Goal: Task Accomplishment & Management: Complete application form

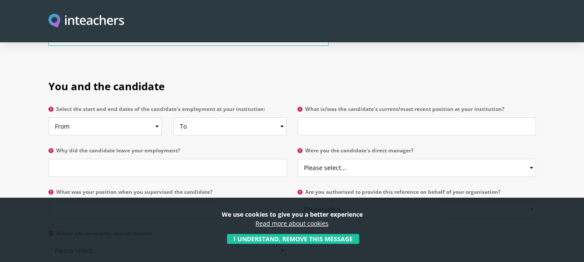
scroll to position [417, 0]
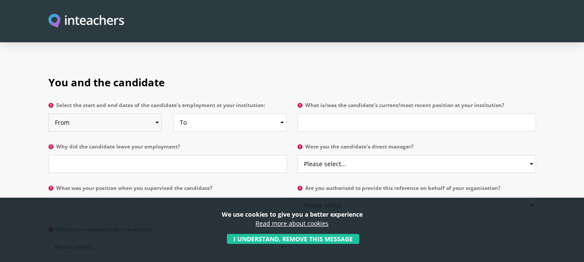
click at [156, 114] on select "From 2025 2024 2023 2022 2021 2020 2019 2018 2017 2016 2015 2014 2013 2012 2011…" at bounding box center [104, 123] width 113 height 18
select select "1998"
click at [48, 114] on select "From 2025 2024 2023 2022 2021 2020 2019 2018 2017 2016 2015 2014 2013 2012 2011…" at bounding box center [104, 123] width 113 height 18
click at [280, 114] on select "To Currently 2025 2024 2023 2022 2021 2020 2019 2018 2017 2016 2015 2014 2013 2…" at bounding box center [229, 123] width 113 height 18
select select "2013"
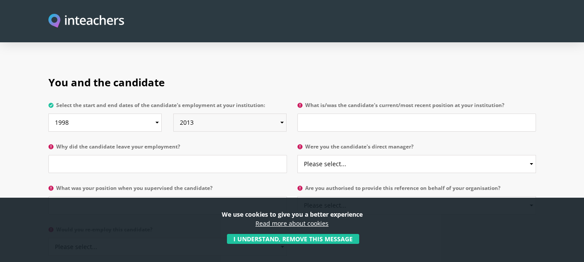
click at [173, 114] on select "To Currently 2025 2024 2023 2022 2021 2020 2019 2018 2017 2016 2015 2014 2013 2…" at bounding box center [229, 123] width 113 height 18
click at [470, 114] on input "What is/was the candidate's current/most recent position at your institution?" at bounding box center [416, 123] width 239 height 18
type input "Pre-School=Nursery Class Teacher"
type input "Migration"
click at [531, 155] on select "Please select... Yes No" at bounding box center [416, 164] width 239 height 18
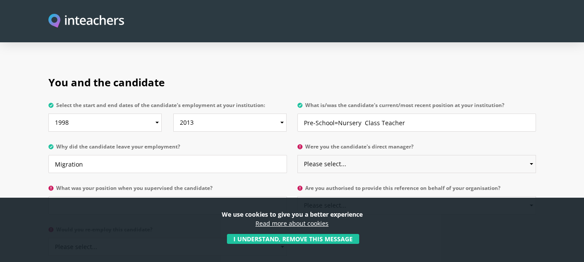
select select "No"
click at [297, 155] on select "Please select... Yes No" at bounding box center [416, 164] width 239 height 18
click at [237, 197] on input "What was your position when you supervised the candidate?" at bounding box center [167, 206] width 239 height 18
type input "Administor"
click at [528, 197] on select "Please select... Yes No" at bounding box center [416, 206] width 239 height 18
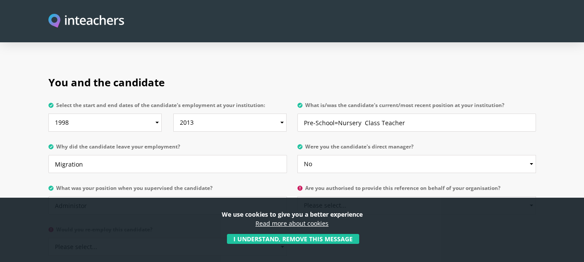
select select "Yes"
click at [297, 197] on select "Please select... Yes No" at bounding box center [416, 206] width 239 height 18
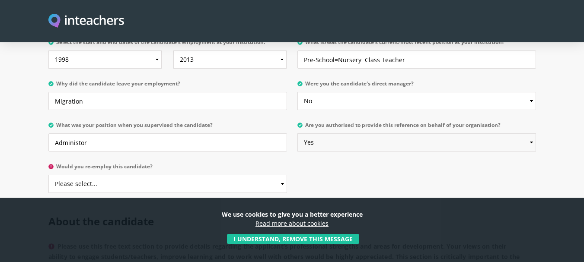
scroll to position [521, 0]
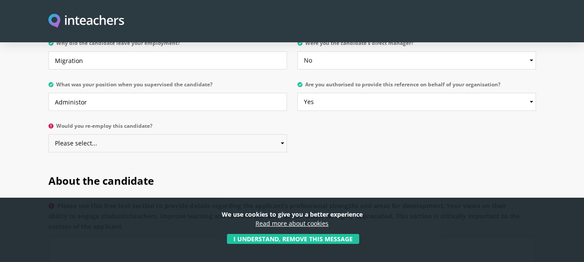
click at [281, 134] on select "Please select... Yes No" at bounding box center [167, 143] width 239 height 18
select select "Yes"
click at [48, 134] on select "Please select... Yes No" at bounding box center [167, 143] width 239 height 18
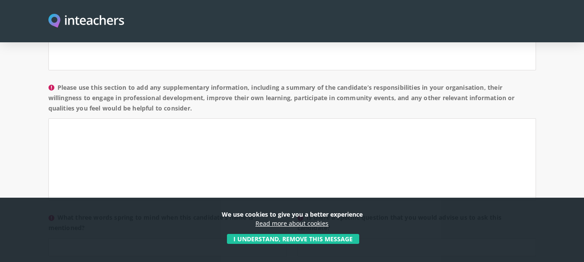
scroll to position [778, 0]
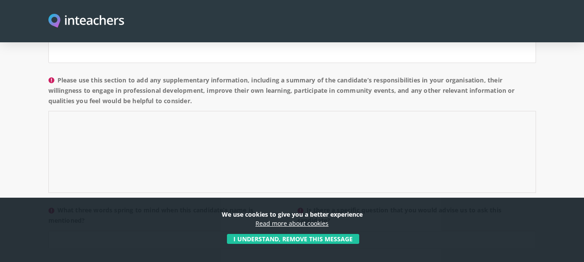
click at [354, 111] on textarea "Please use this section to add any supplementary information, including a summa…" at bounding box center [292, 152] width 488 height 82
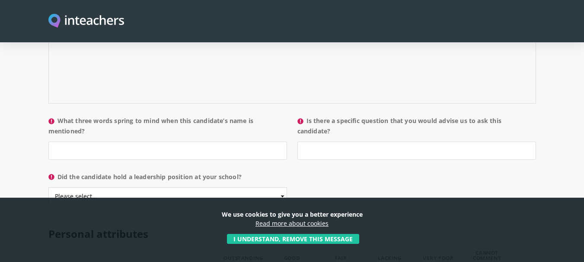
scroll to position [871, 0]
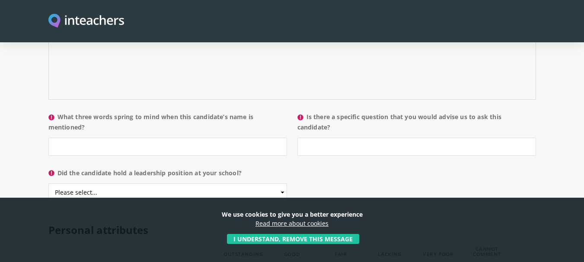
type textarea "Mrs. Bina Lari has a qualities of an exemplary teacher include skills in commun…"
click at [141, 138] on input "What three words spring to mind when this candidate’s name is mentioned?" at bounding box center [167, 147] width 239 height 18
type input "Energetic , Honest & Very Dedicated"
type input "n"
type input "NIL"
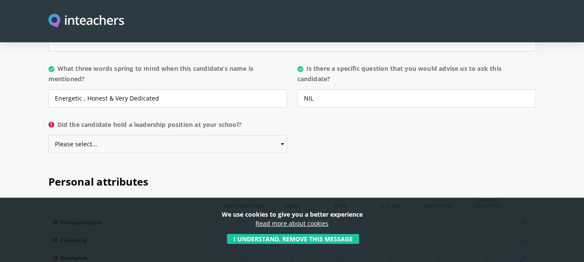
scroll to position [938, 0]
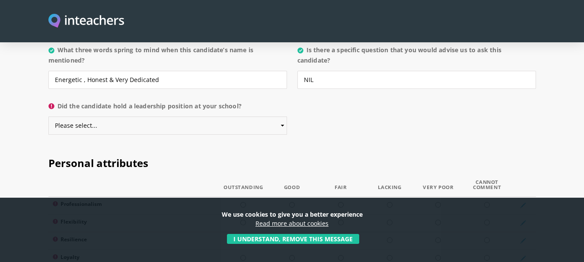
click at [281, 117] on select "Please select... Yes No" at bounding box center [167, 126] width 239 height 18
select select "Yes"
click at [48, 117] on select "Please select... Yes No" at bounding box center [167, 126] width 239 height 18
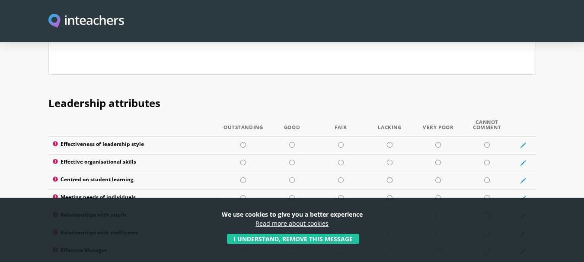
scroll to position [1116, 0]
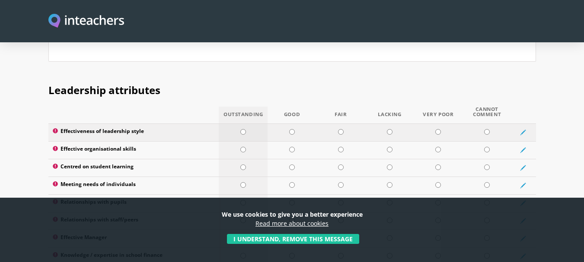
click at [244, 129] on input "radio" at bounding box center [243, 132] width 6 height 6
radio input "true"
click at [241, 147] on input "radio" at bounding box center [243, 150] width 6 height 6
radio input "true"
click at [241, 165] on input "radio" at bounding box center [243, 168] width 6 height 6
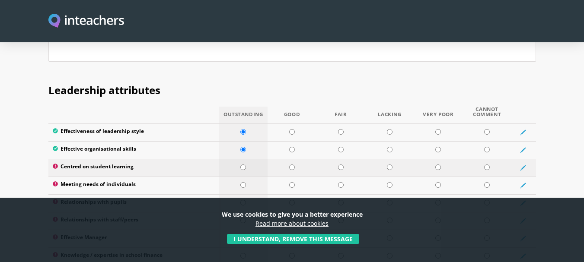
radio input "true"
click at [243, 182] on input "radio" at bounding box center [243, 185] width 6 height 6
radio input "true"
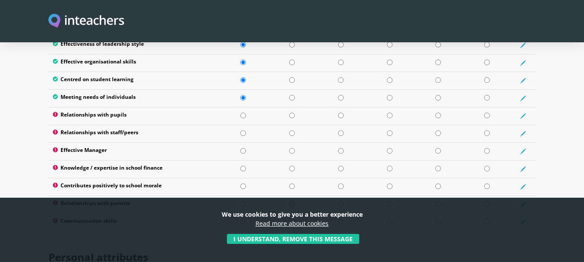
scroll to position [1208, 0]
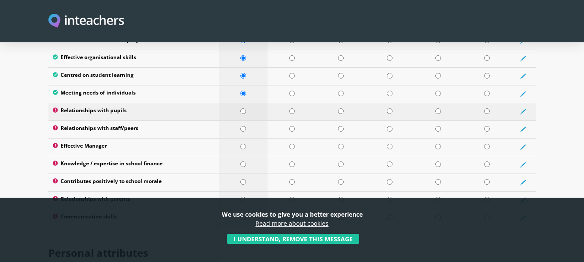
click at [244, 108] on input "radio" at bounding box center [243, 111] width 6 height 6
radio input "true"
click at [243, 126] on input "radio" at bounding box center [243, 129] width 6 height 6
radio input "true"
click at [244, 144] on input "radio" at bounding box center [243, 147] width 6 height 6
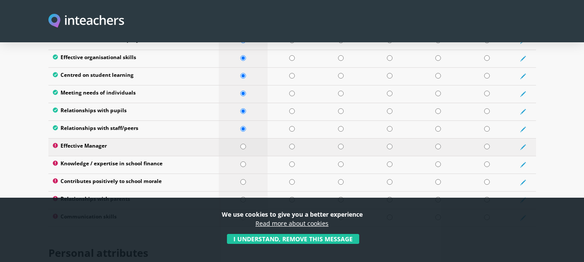
radio input "true"
click at [241, 162] on input "radio" at bounding box center [243, 165] width 6 height 6
radio input "true"
click at [241, 179] on input "radio" at bounding box center [243, 182] width 6 height 6
radio input "true"
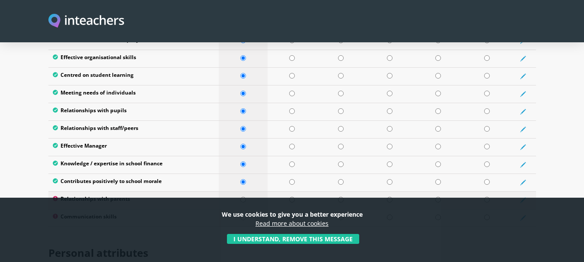
click at [246, 191] on td at bounding box center [243, 200] width 49 height 18
radio input "true"
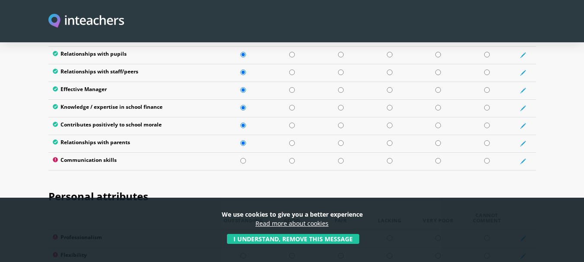
scroll to position [1269, 0]
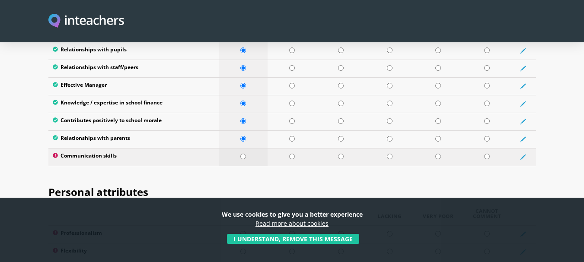
click at [244, 154] on input "radio" at bounding box center [243, 157] width 6 height 6
radio input "true"
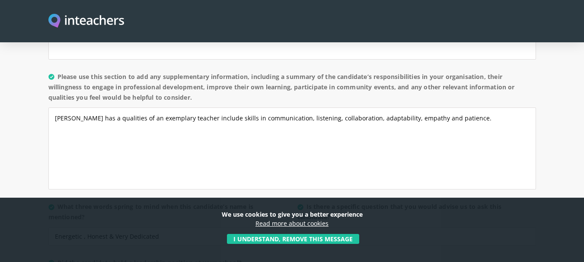
scroll to position [777, 0]
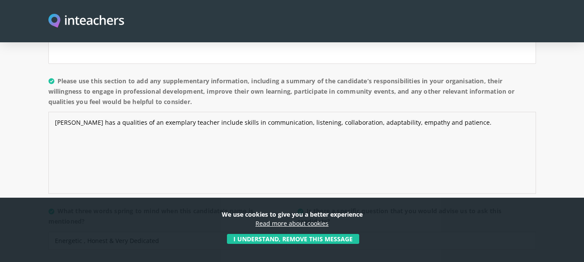
drag, startPoint x: 55, startPoint y: 98, endPoint x: 468, endPoint y: 113, distance: 413.4
click at [468, 113] on textarea "Mrs. Bina Lari has a qualities of an exemplary teacher include skills in commun…" at bounding box center [292, 153] width 488 height 82
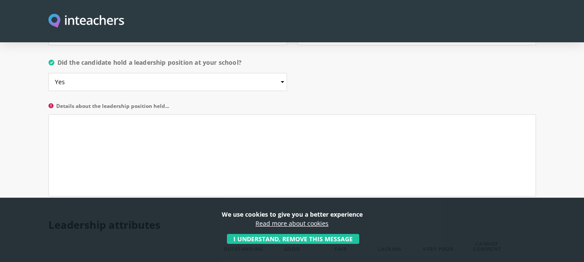
scroll to position [986, 0]
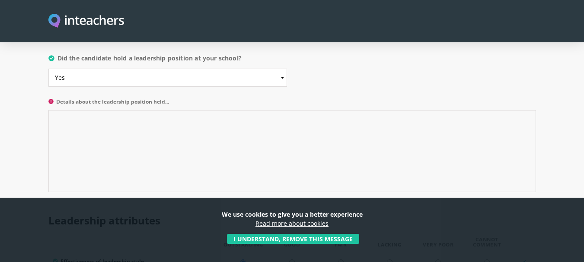
click at [139, 114] on textarea "Details about the leadership position held..." at bounding box center [292, 151] width 488 height 82
paste textarea "Mrs. Bina Lari has a qualities of an exemplary teacher include skills in commun…"
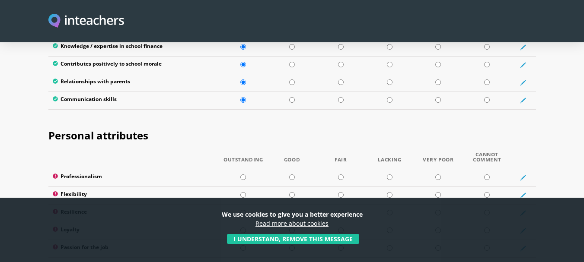
scroll to position [1352, 0]
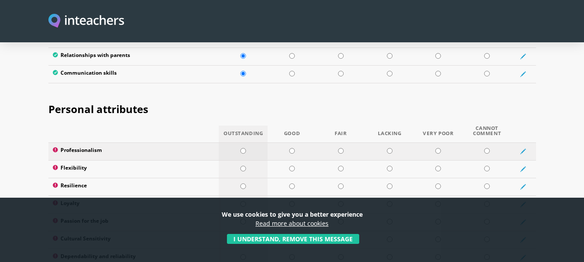
type textarea "Mrs. Bina Lari has a qualities of an exemplary teacher include skills in commun…"
click at [244, 148] on input "radio" at bounding box center [243, 151] width 6 height 6
radio input "true"
click at [242, 166] on input "radio" at bounding box center [243, 169] width 6 height 6
radio input "true"
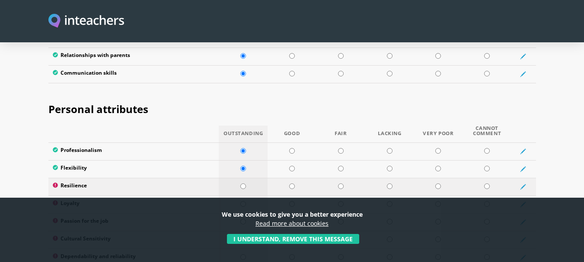
click at [242, 184] on input "radio" at bounding box center [243, 187] width 6 height 6
radio input "true"
click at [244, 201] on input "radio" at bounding box center [243, 204] width 6 height 6
radio input "true"
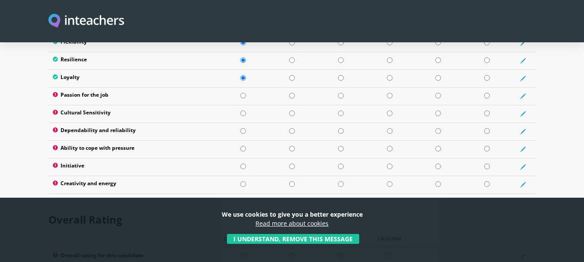
scroll to position [1482, 0]
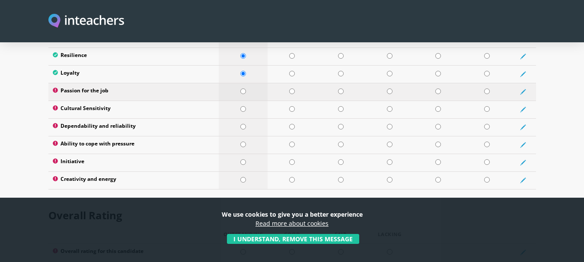
click at [244, 89] on input "radio" at bounding box center [243, 92] width 6 height 6
radio input "true"
click at [244, 106] on input "radio" at bounding box center [243, 109] width 6 height 6
radio input "true"
click at [243, 124] on input "radio" at bounding box center [243, 127] width 6 height 6
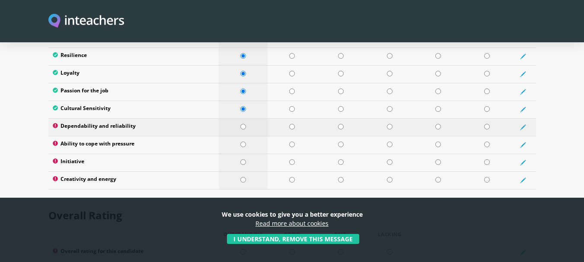
radio input "true"
click at [243, 142] on input "radio" at bounding box center [243, 145] width 6 height 6
radio input "true"
click at [242, 159] on input "radio" at bounding box center [243, 162] width 6 height 6
radio input "true"
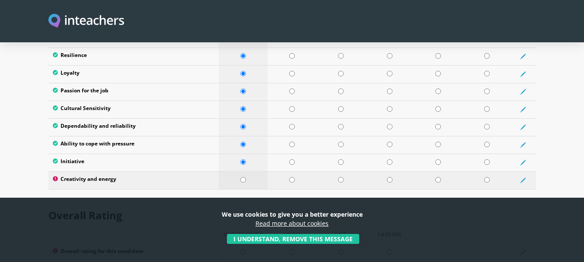
click at [243, 177] on input "radio" at bounding box center [243, 180] width 6 height 6
radio input "true"
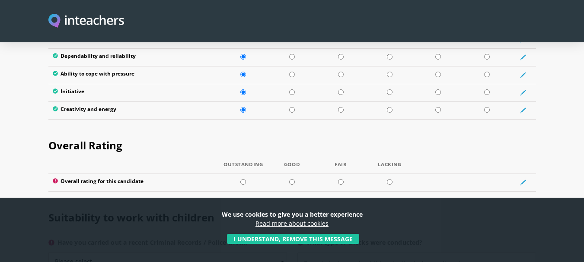
scroll to position [1600, 0]
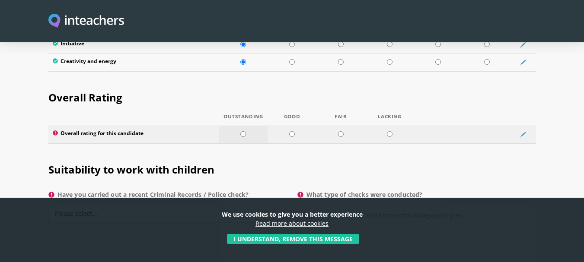
click at [244, 131] on input "radio" at bounding box center [243, 134] width 6 height 6
radio input "true"
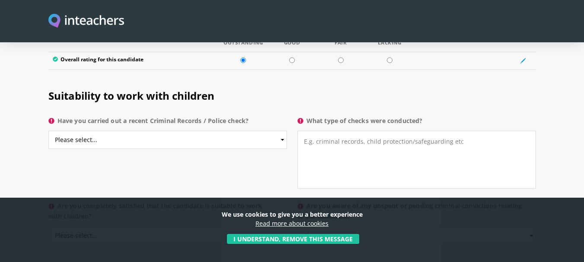
scroll to position [1679, 0]
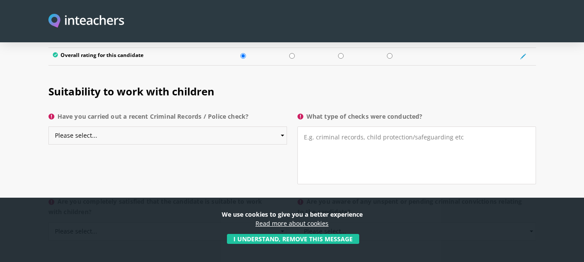
click at [284, 127] on select "Please select... Yes No Do not know" at bounding box center [167, 136] width 239 height 18
select select "No"
click at [48, 127] on select "Please select... Yes No Do not know" at bounding box center [167, 136] width 239 height 18
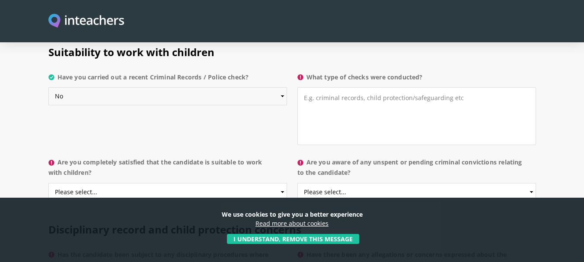
scroll to position [1714, 0]
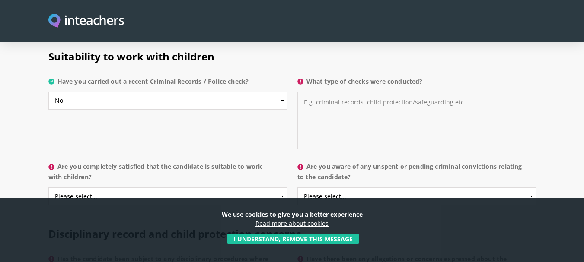
click at [359, 92] on textarea "What type of checks were conducted?" at bounding box center [416, 121] width 239 height 58
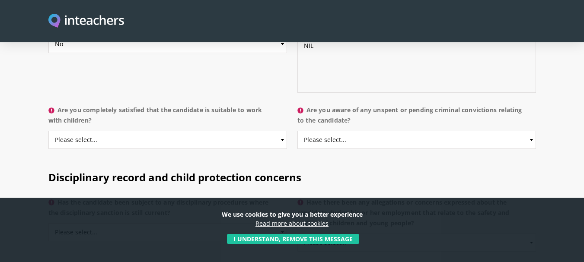
scroll to position [1775, 0]
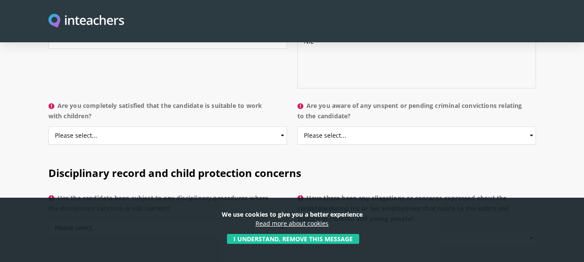
type textarea "NIL"
click at [281, 127] on select "Please select... Yes No Do not know" at bounding box center [167, 136] width 239 height 18
select select "Yes"
click at [48, 127] on select "Please select... Yes No Do not know" at bounding box center [167, 136] width 239 height 18
click at [530, 127] on select "Please select... Yes No Do not know" at bounding box center [416, 136] width 239 height 18
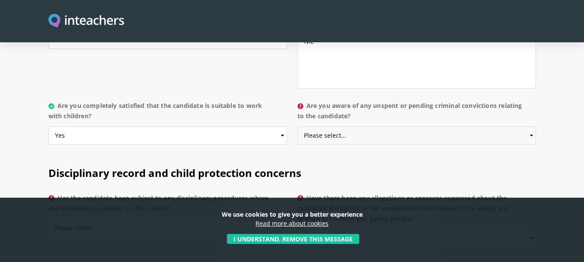
select select "No"
click at [297, 127] on select "Please select... Yes No Do not know" at bounding box center [416, 136] width 239 height 18
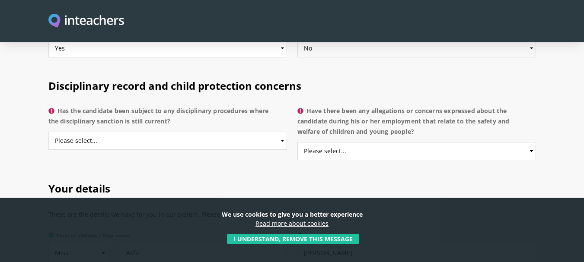
scroll to position [1866, 0]
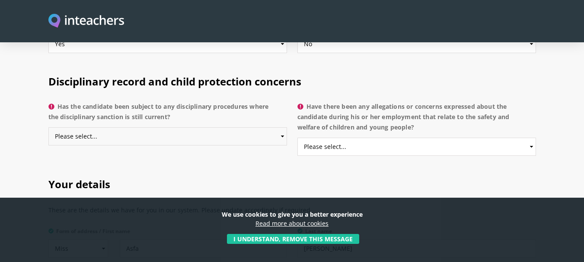
click at [284, 127] on select "Please select... Yes No Do not know" at bounding box center [167, 136] width 239 height 18
select select "No"
click at [48, 127] on select "Please select... Yes No Do not know" at bounding box center [167, 136] width 239 height 18
click at [530, 138] on select "Please select... Yes No Do not know" at bounding box center [416, 147] width 239 height 18
select select "No"
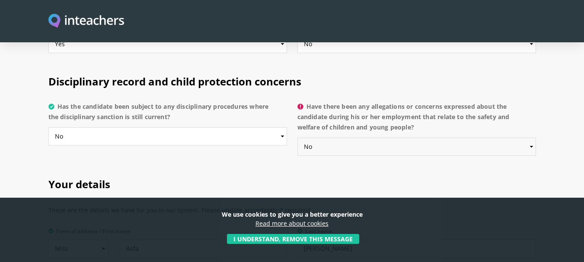
click at [297, 138] on select "Please select... Yes No Do not know" at bounding box center [416, 147] width 239 height 18
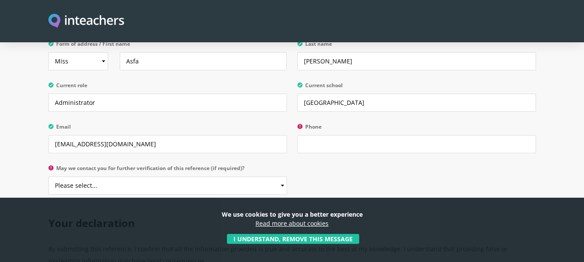
scroll to position [2062, 0]
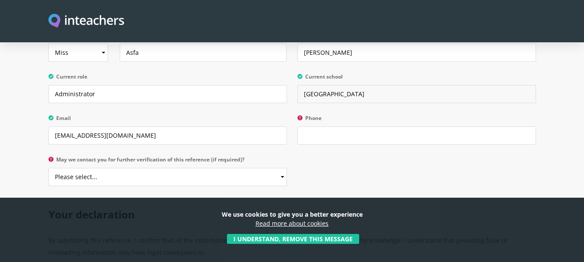
click at [395, 85] on input "Pakistan" at bounding box center [416, 94] width 239 height 18
type input "Pakistan Ladybird Grammar School"
click at [354, 127] on input "Phone" at bounding box center [416, 136] width 239 height 18
type input "92300-8275288"
click at [259, 168] on select "Please select... Yes No" at bounding box center [167, 177] width 239 height 18
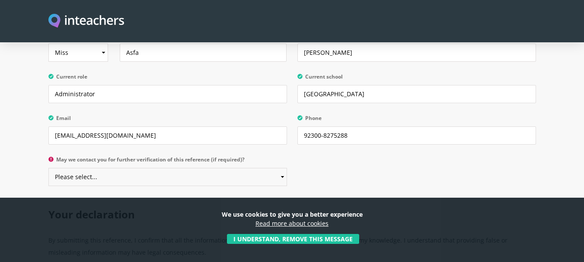
select select "Yes"
click at [48, 168] on select "Please select... Yes No" at bounding box center [167, 177] width 239 height 18
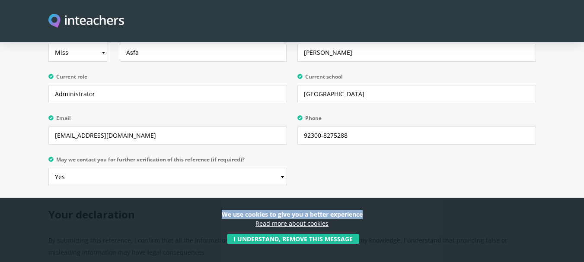
drag, startPoint x: 583, startPoint y: 217, endPoint x: 587, endPoint y: 235, distance: 19.0
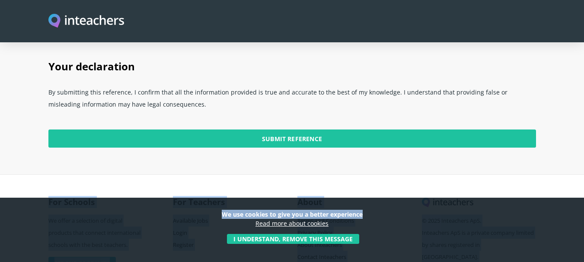
scroll to position [2227, 0]
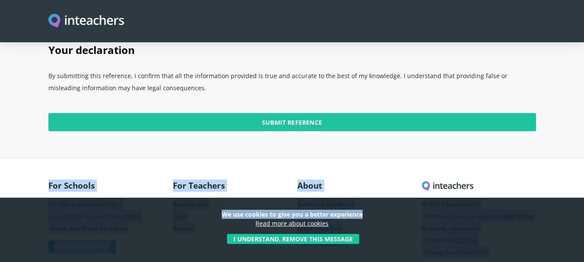
click at [571, 177] on footer "For Schools We offer a selection of digital products that connect international…" at bounding box center [292, 222] width 584 height 128
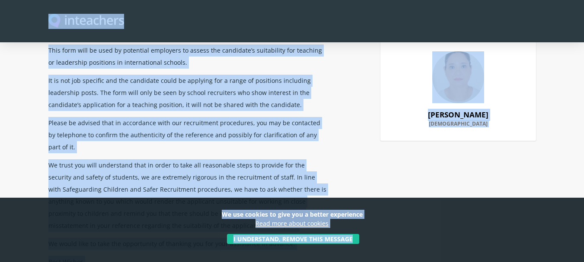
scroll to position [0, 0]
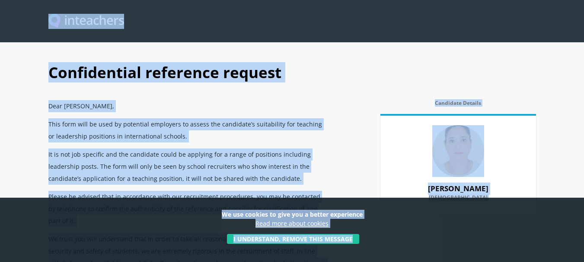
click at [552, 60] on section "Confidential reference request Dear Miss Asfa Arif, This form will be used by p…" at bounding box center [292, 240] width 584 height 480
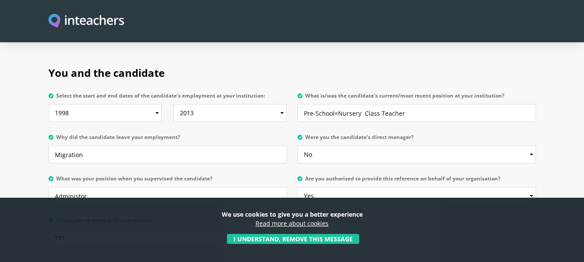
scroll to position [397, 0]
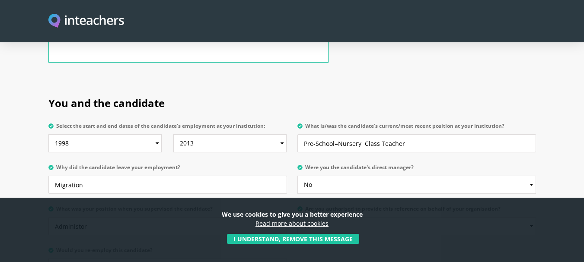
drag, startPoint x: 49, startPoint y: 76, endPoint x: 486, endPoint y: 188, distance: 450.9
click at [486, 188] on div "You and the candidate Select the start and end dates of the candidate's employm…" at bounding box center [292, 163] width 488 height 161
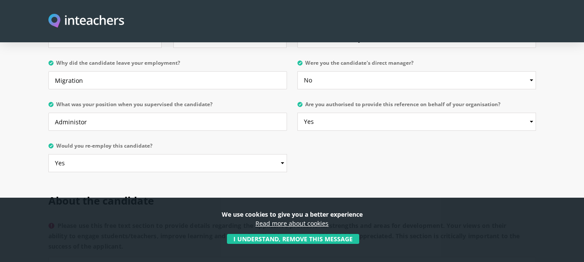
scroll to position [510, 0]
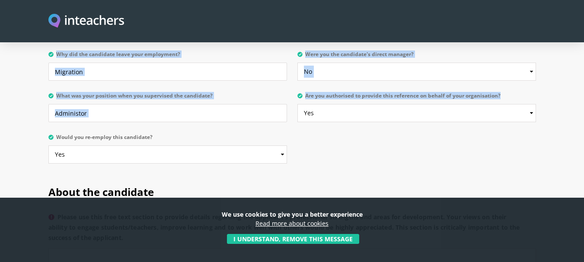
click at [562, 95] on section "You and the candidate Select the start and end dates of the candidate's employm…" at bounding box center [292, 71] width 584 height 202
click at [558, 109] on section "You and the candidate Select the start and end dates of the candidate's employm…" at bounding box center [292, 71] width 584 height 202
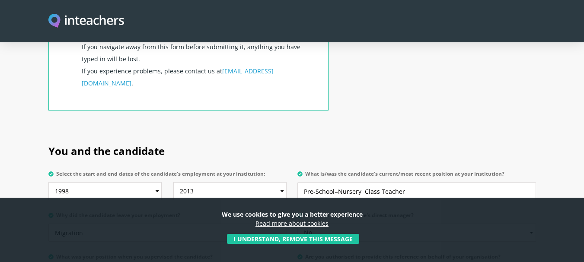
scroll to position [375, 0]
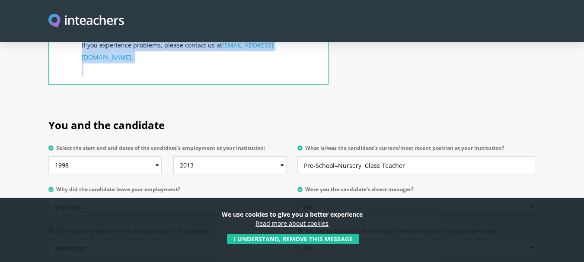
drag, startPoint x: 49, startPoint y: 99, endPoint x: 584, endPoint y: 63, distance: 536.3
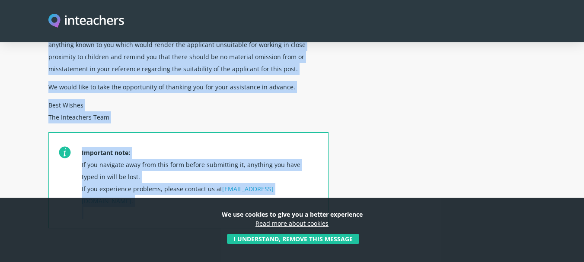
scroll to position [236, 0]
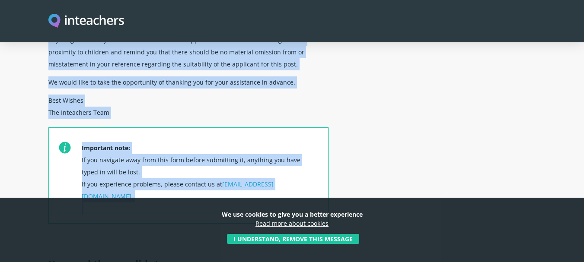
click at [526, 110] on div "Confidential reference request Dear Miss Asfa Arif, This form will be used by p…" at bounding box center [292, 32] width 498 height 426
click at [501, 84] on div "Confidential reference request Dear Miss Asfa Arif, This form will be used by p…" at bounding box center [292, 32] width 498 height 426
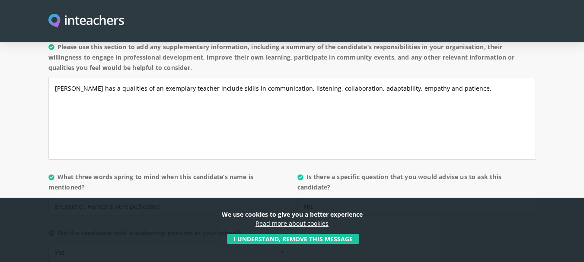
scroll to position [793, 0]
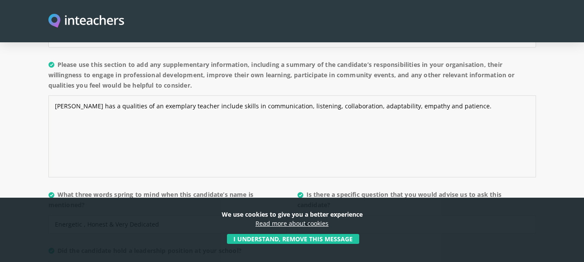
drag, startPoint x: 56, startPoint y: 80, endPoint x: 468, endPoint y: 101, distance: 413.3
click at [468, 101] on textarea "Mrs. Bina Lari has a qualities of an exemplary teacher include skills in commun…" at bounding box center [292, 137] width 488 height 82
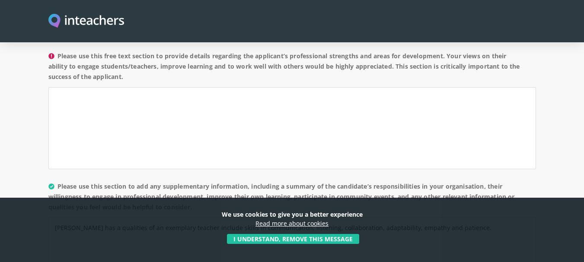
scroll to position [636, 0]
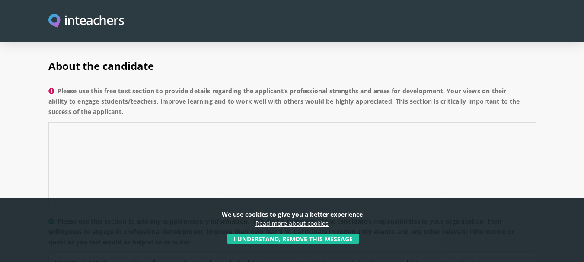
click at [167, 122] on textarea "Please use this free text section to provide details regarding the applicant’s …" at bounding box center [292, 163] width 488 height 82
paste textarea "Mrs. Bina Lari has a qualities of an exemplary teacher include skills in commun…"
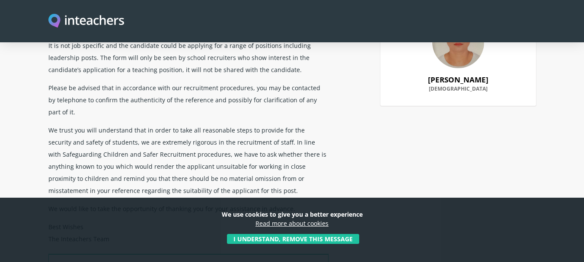
scroll to position [0, 0]
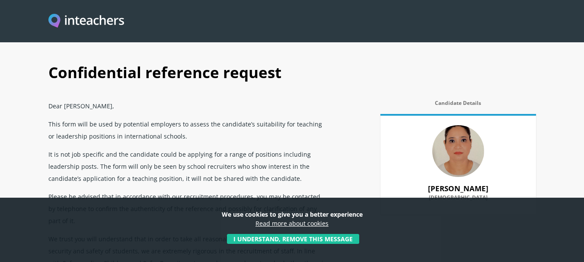
type textarea "Mrs. Bina Lari has a qualities of an exemplary teacher include skills in commun…"
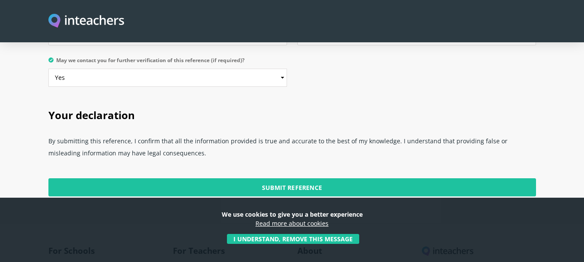
scroll to position [2227, 0]
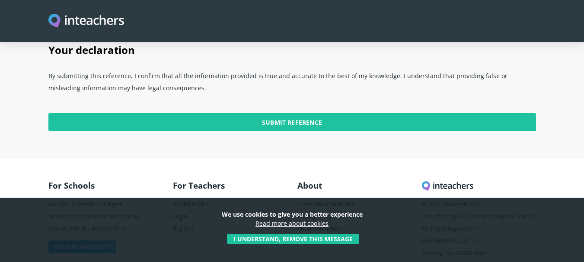
click at [312, 113] on input "Submit Reference" at bounding box center [292, 122] width 488 height 18
